Goal: Navigation & Orientation: Find specific page/section

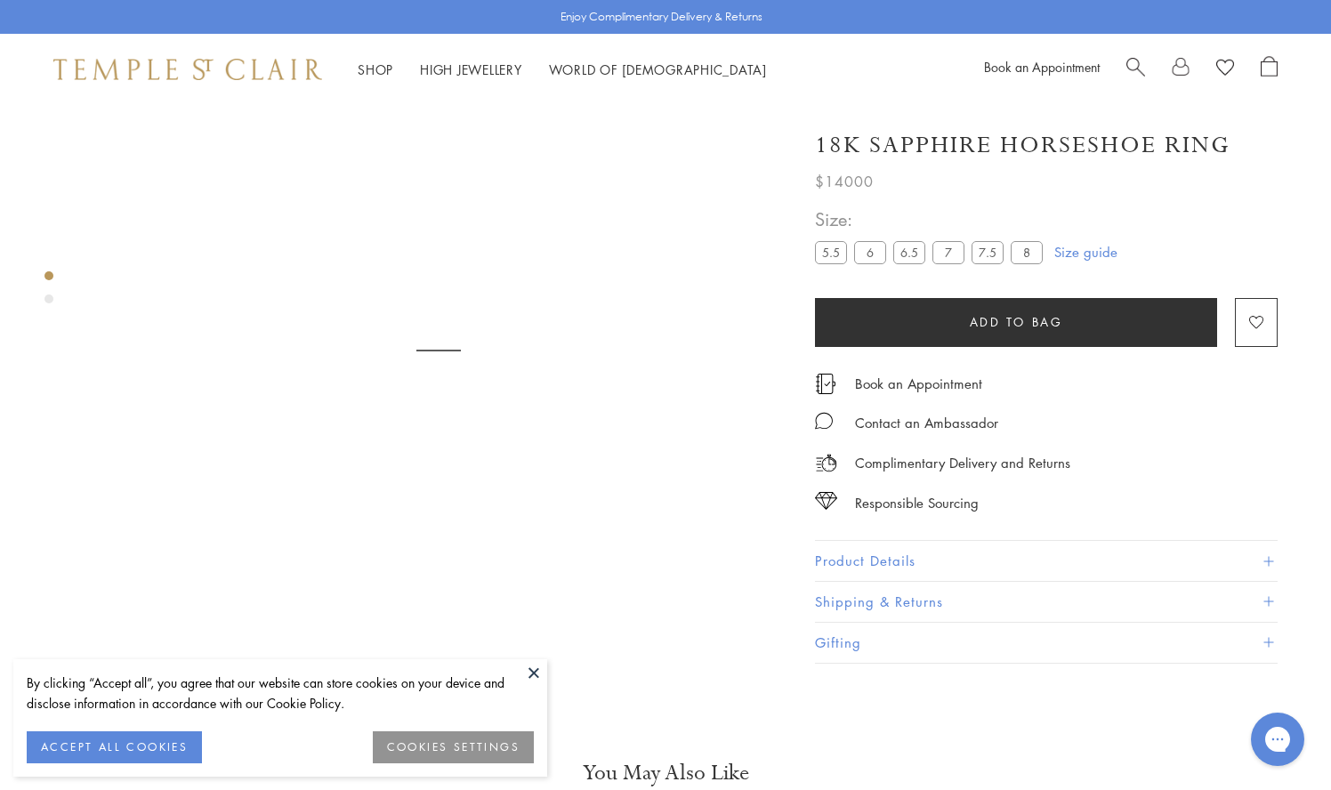
scroll to position [105, 0]
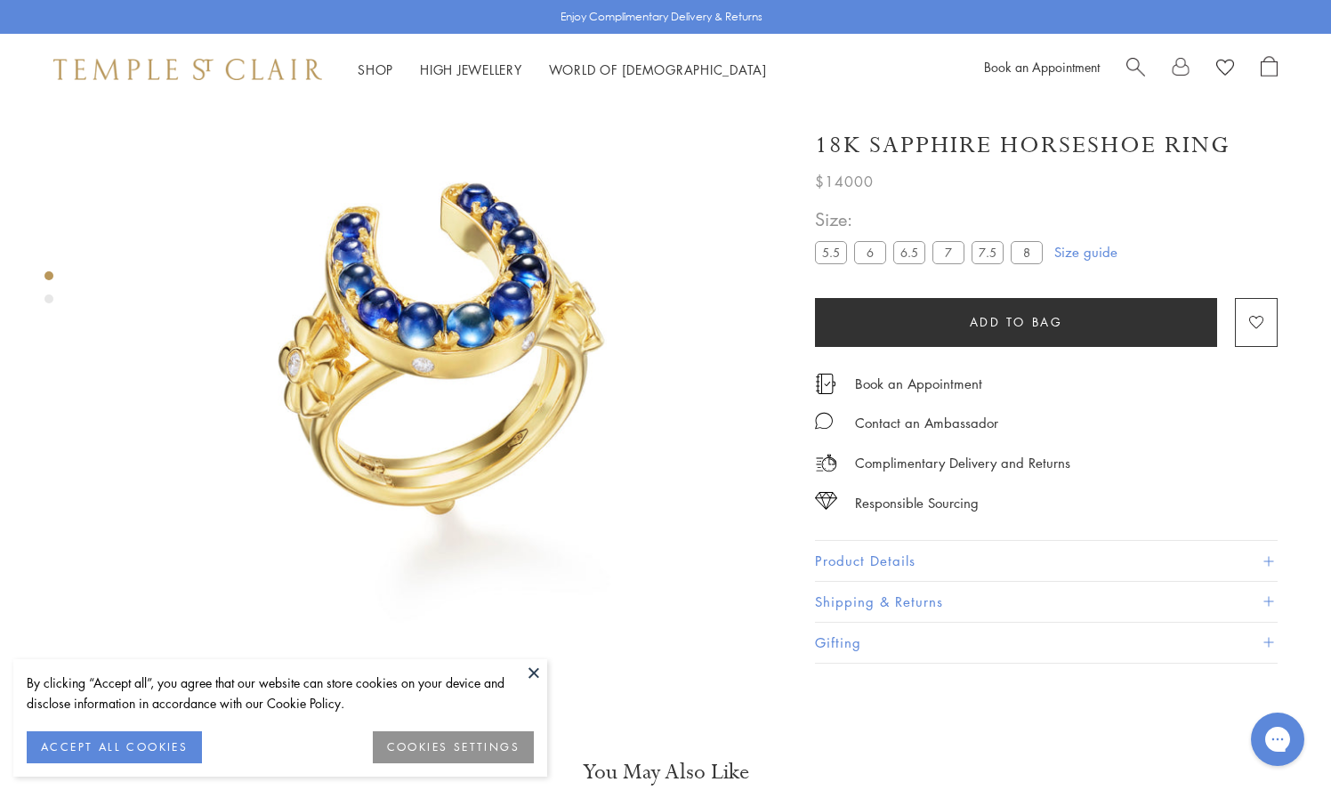
click at [561, 471] on img at bounding box center [438, 349] width 699 height 699
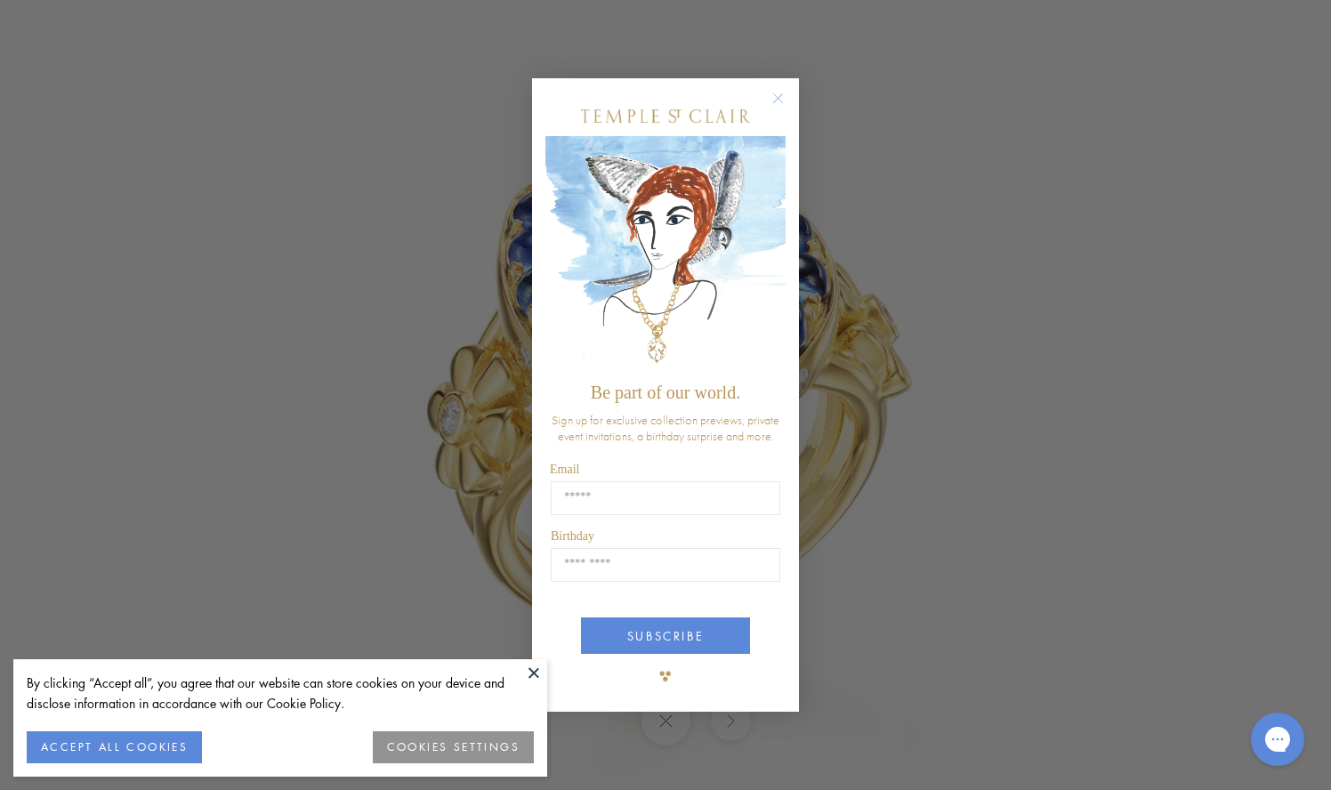
click at [527, 669] on button at bounding box center [533, 672] width 27 height 27
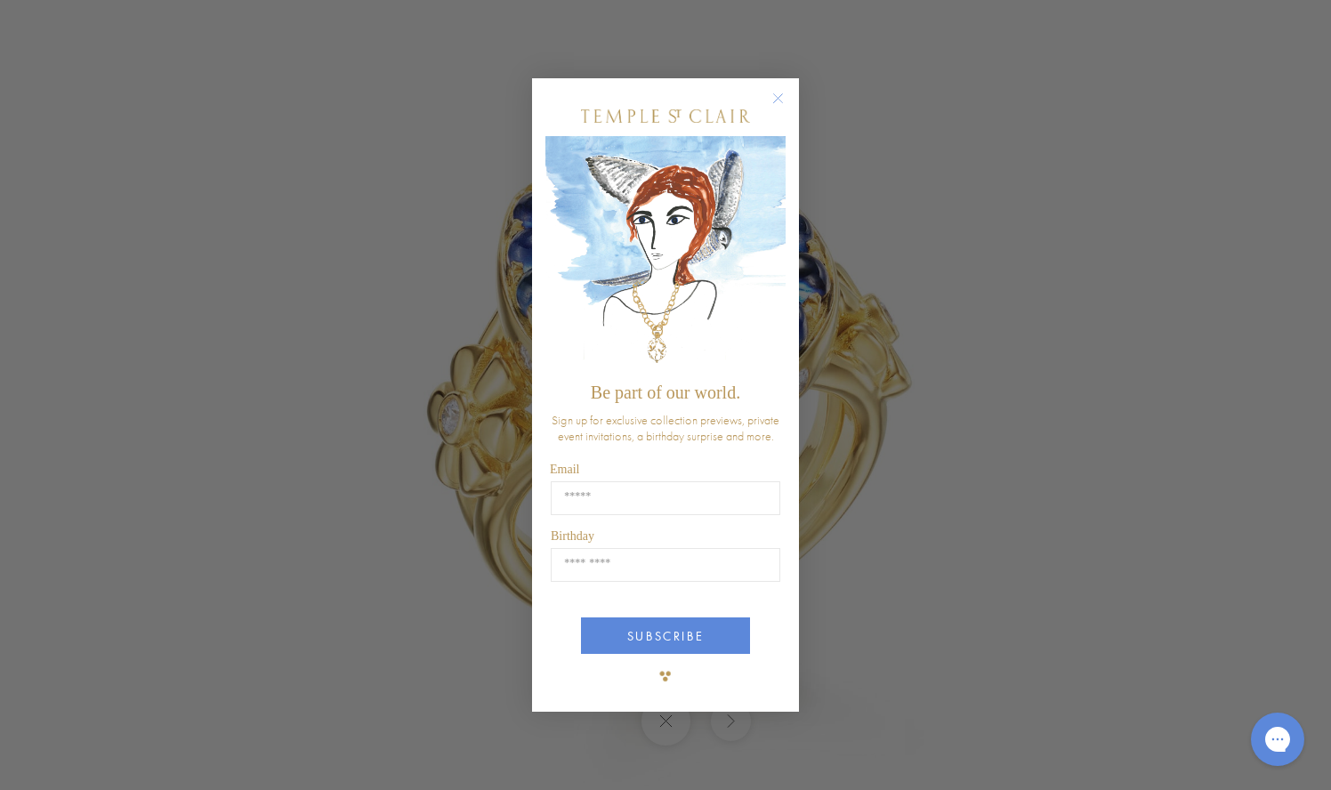
click at [777, 96] on circle "Close dialog" at bounding box center [778, 98] width 21 height 21
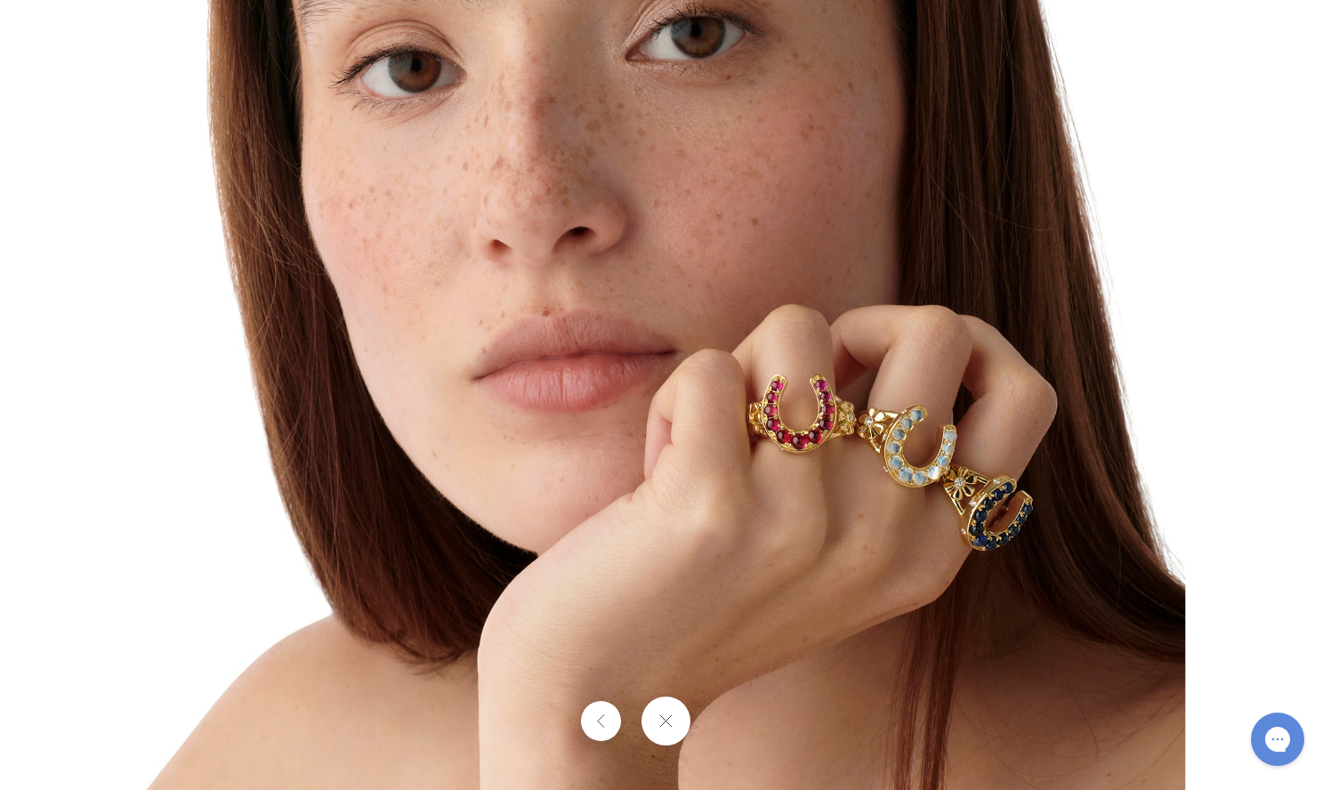
click at [727, 718] on div at bounding box center [665, 720] width 1331 height 49
click at [672, 726] on button at bounding box center [664, 720] width 49 height 49
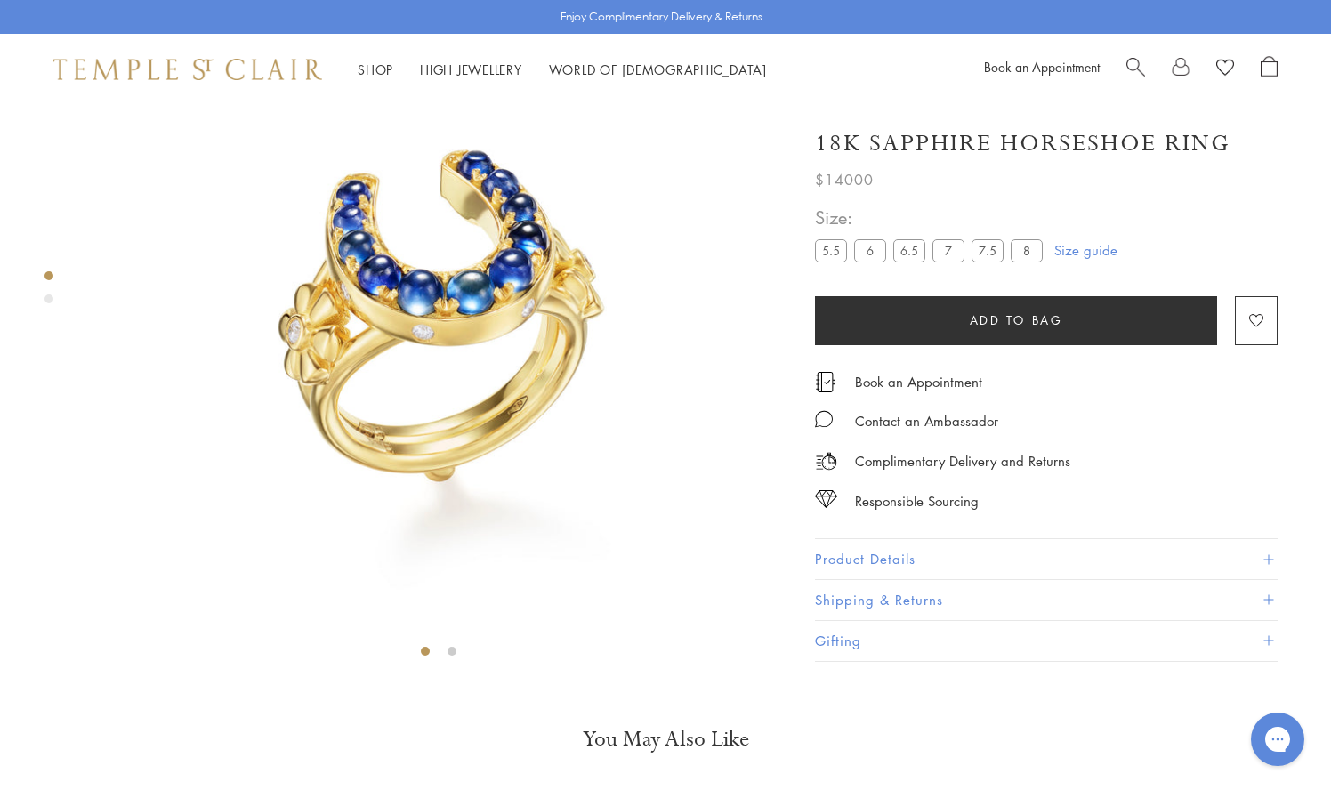
scroll to position [0, 0]
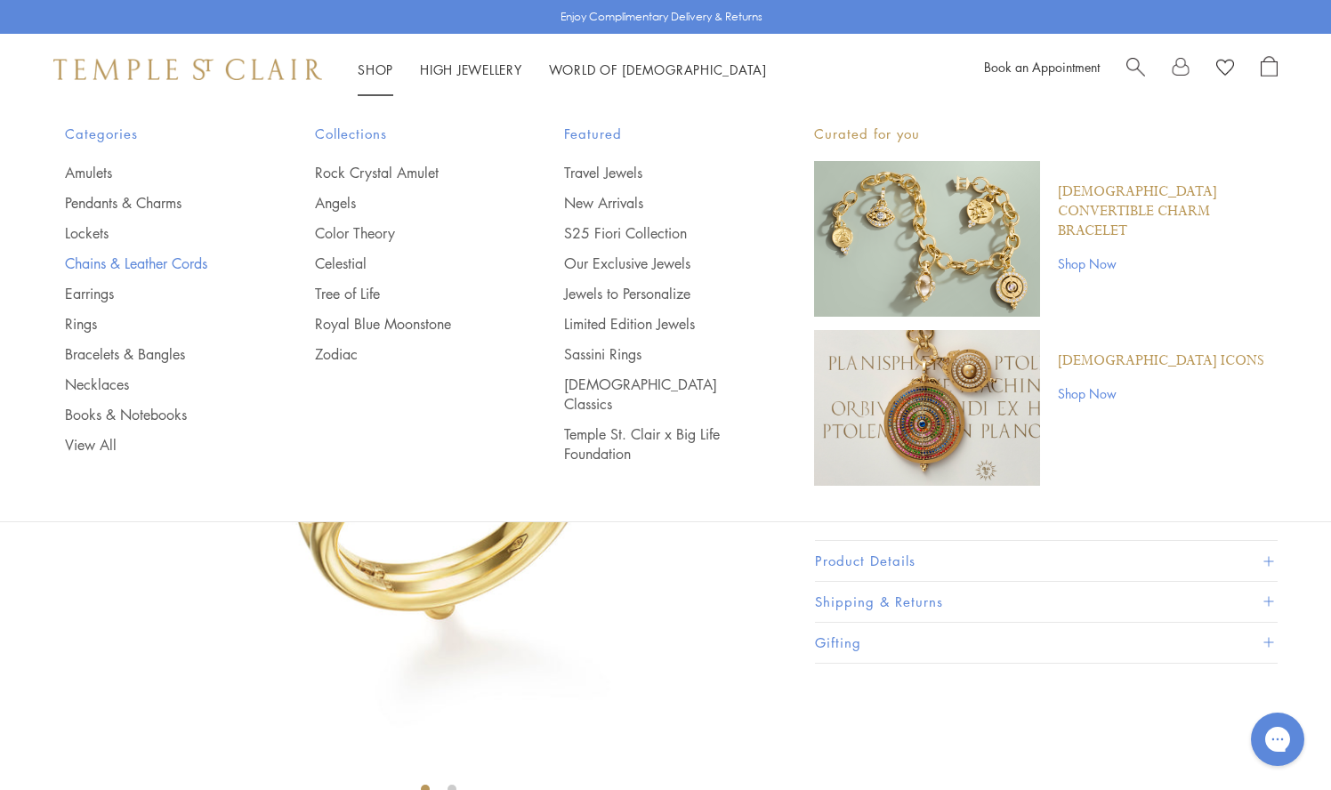
click at [182, 262] on link "Chains & Leather Cords" at bounding box center [154, 264] width 179 height 20
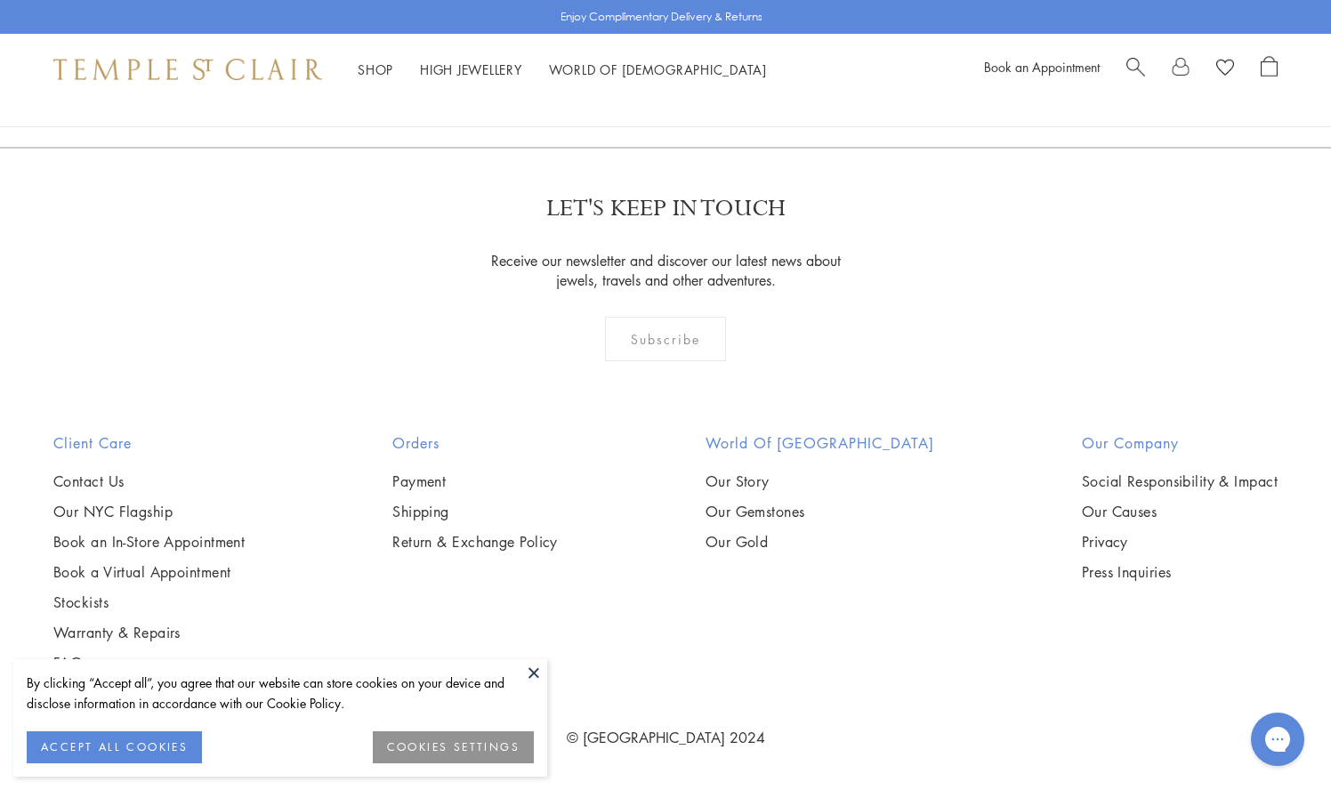
scroll to position [1387, 0]
